Goal: Find contact information

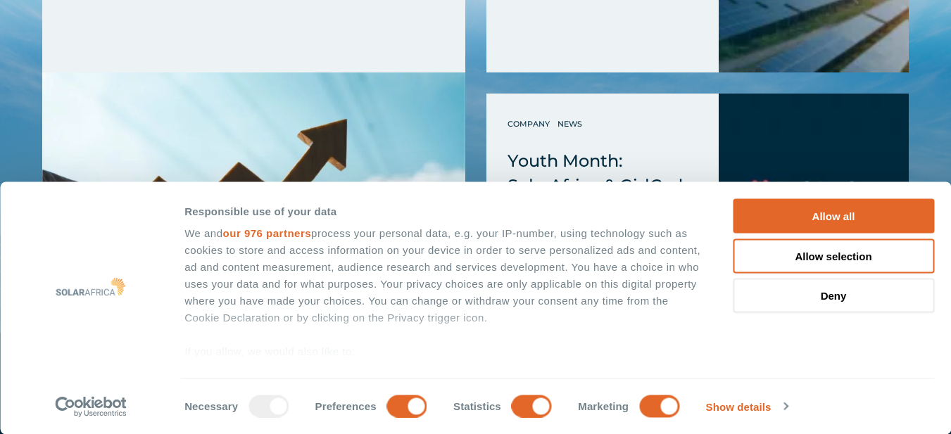
scroll to position [5654, 0]
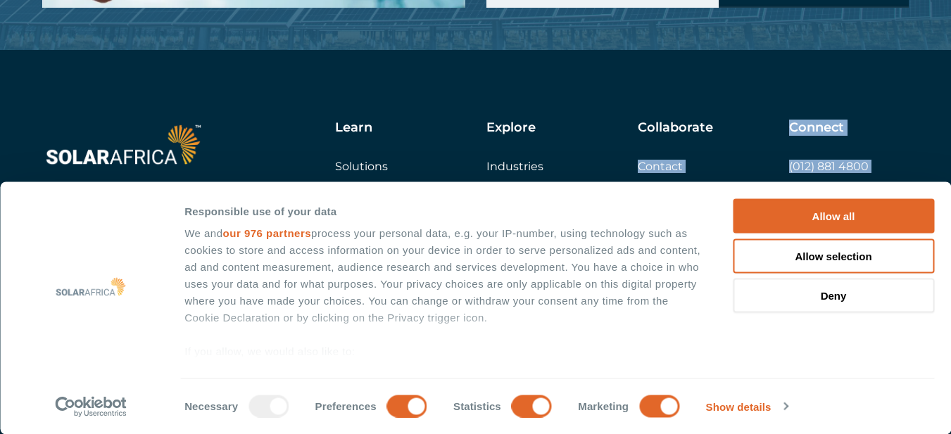
drag, startPoint x: 917, startPoint y: 169, endPoint x: 780, endPoint y: 175, distance: 137.3
click at [780, 175] on div "Learn Solutions Company Insights Explore Industries Projects Collaborate Contac…" at bounding box center [475, 265] width 951 height 430
click at [757, 168] on div "Collaborate Contact Careers Get a quote" at bounding box center [713, 165] width 151 height 91
click at [776, 169] on div "Collaborate Contact Careers Get a quote" at bounding box center [713, 165] width 151 height 91
drag, startPoint x: 785, startPoint y: 173, endPoint x: 906, endPoint y: 172, distance: 121.0
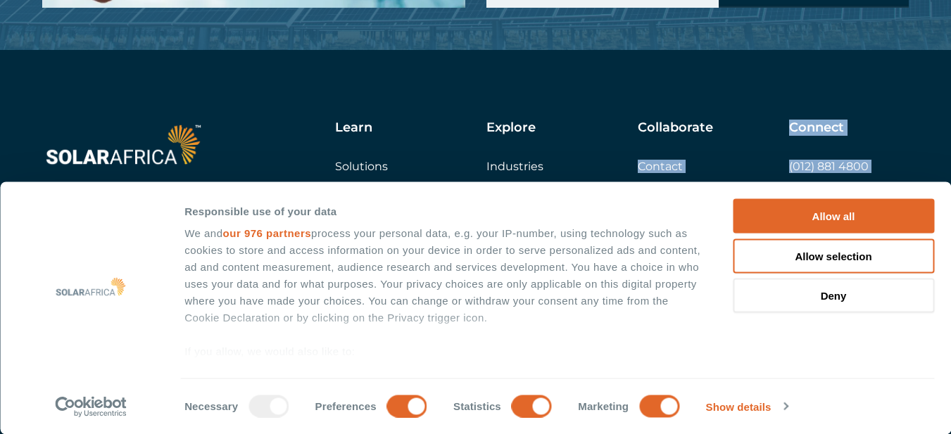
click at [906, 172] on div "Learn Solutions Company Insights Explore Industries Projects Collaborate Contac…" at bounding box center [575, 199] width 666 height 158
click at [895, 198] on link "[EMAIL_ADDRESS][DOMAIN_NAME]" at bounding box center [842, 211] width 106 height 27
click at [916, 173] on div "Learn Solutions Company Insights Explore Industries Projects Collaborate Contac…" at bounding box center [475, 265] width 951 height 430
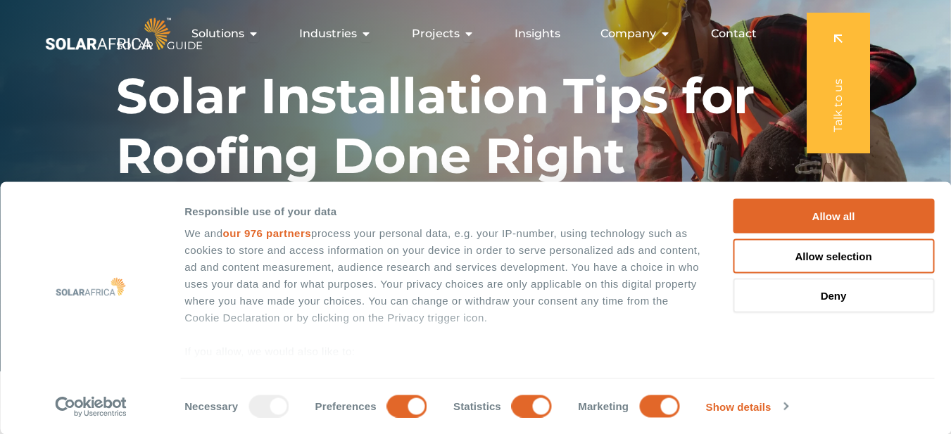
scroll to position [0, 0]
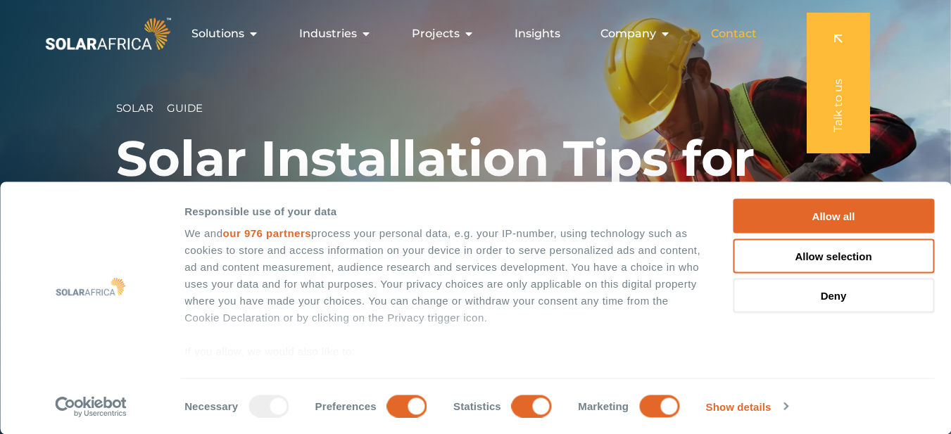
drag, startPoint x: 720, startPoint y: 22, endPoint x: 721, endPoint y: 31, distance: 9.3
click at [721, 28] on div "Contact" at bounding box center [733, 34] width 68 height 28
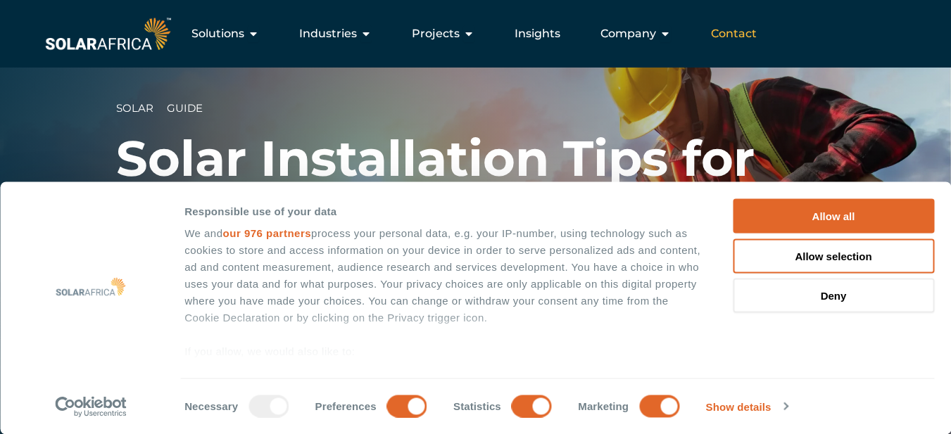
click at [733, 28] on span "Contact" at bounding box center [734, 33] width 46 height 17
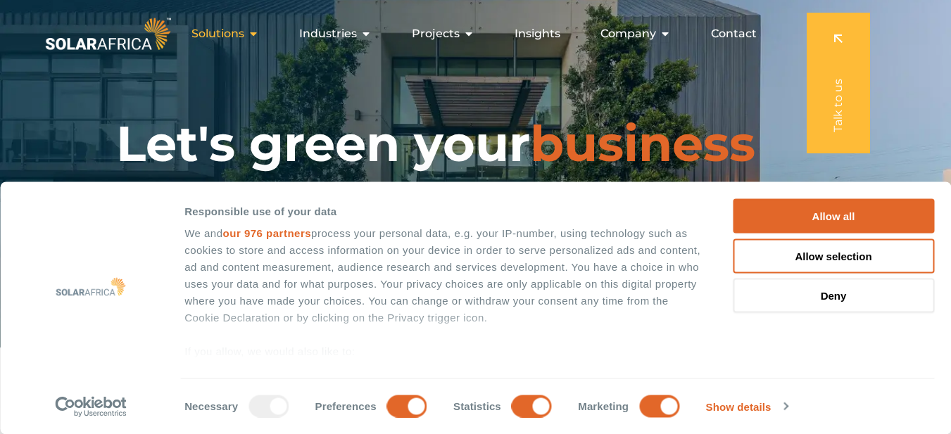
click at [255, 32] on icon "Menu" at bounding box center [253, 33] width 11 height 11
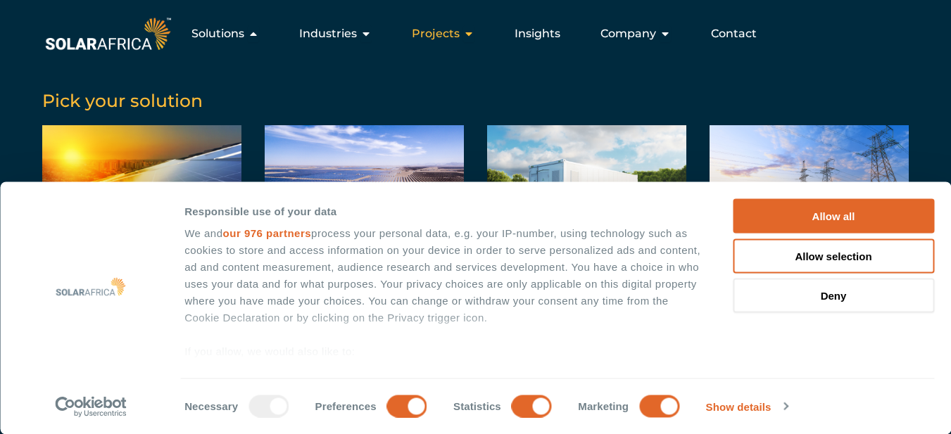
click at [457, 37] on span "Projects" at bounding box center [436, 33] width 48 height 17
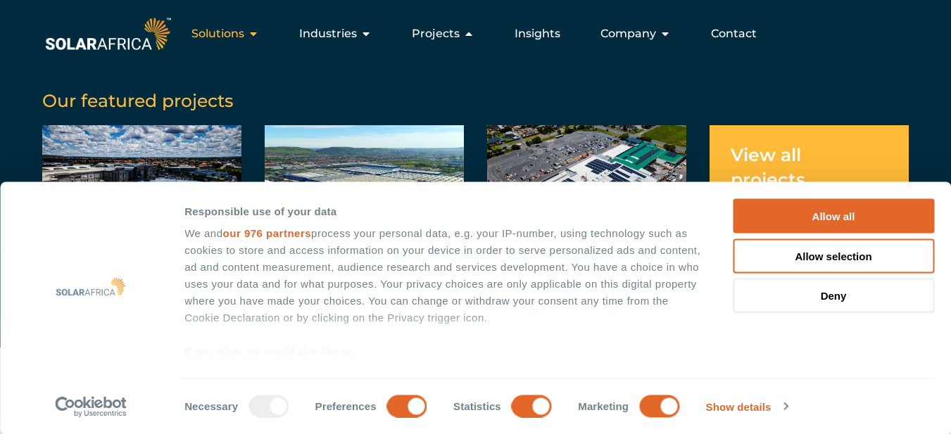
click at [229, 26] on span "Solutions" at bounding box center [217, 33] width 53 height 17
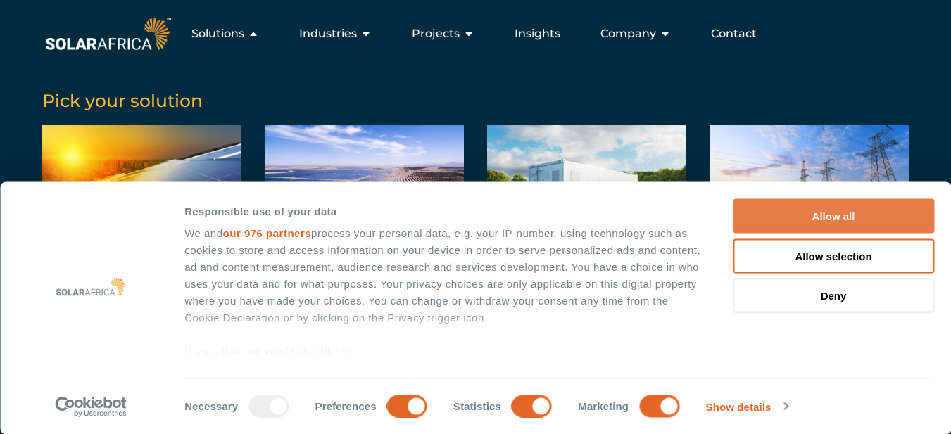
click at [858, 215] on button "Allow all" at bounding box center [833, 216] width 201 height 34
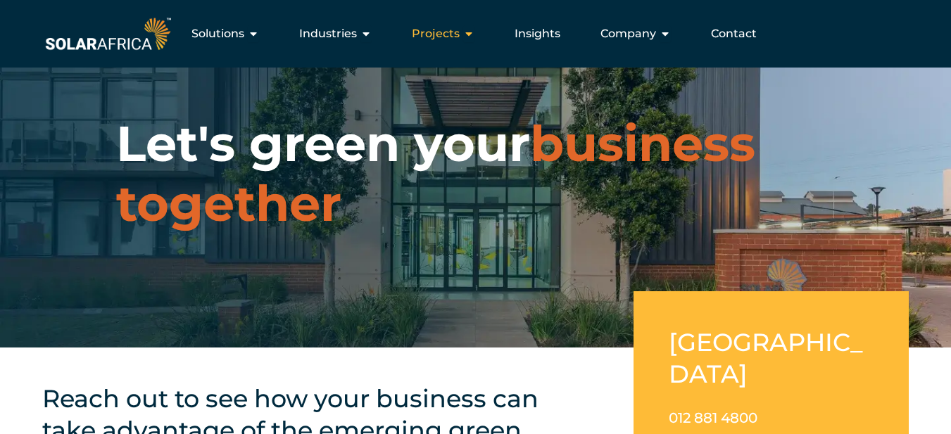
click at [460, 36] on span "Projects" at bounding box center [436, 33] width 48 height 17
